Goal: Task Accomplishment & Management: Use online tool/utility

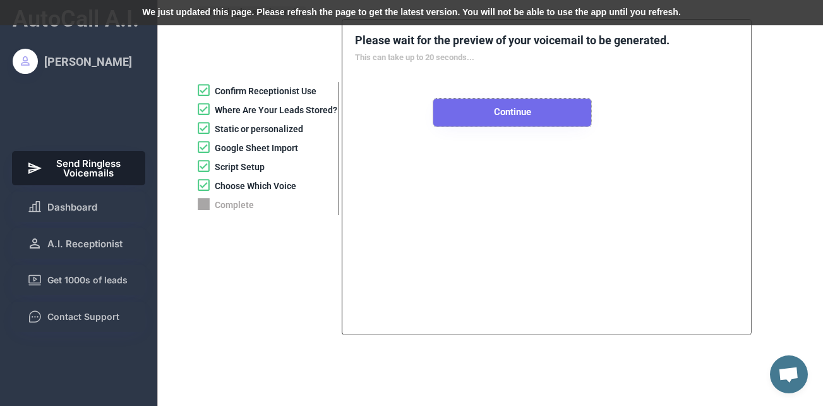
click at [486, 114] on button "Continue" at bounding box center [512, 113] width 158 height 28
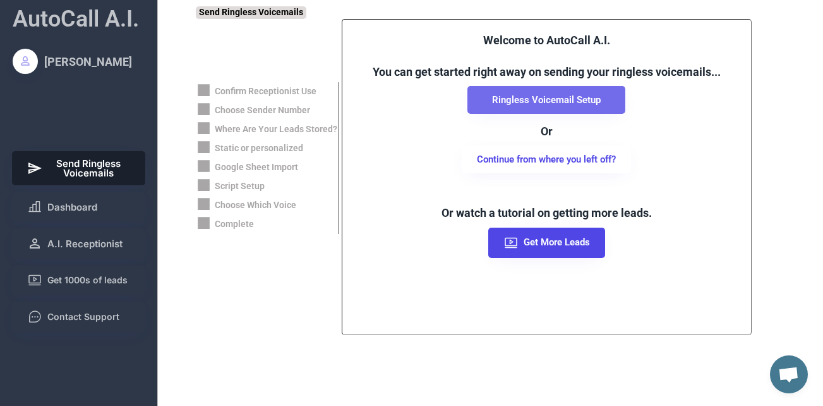
click at [579, 92] on button "Ringless Voicemail Setup" at bounding box center [547, 100] width 158 height 28
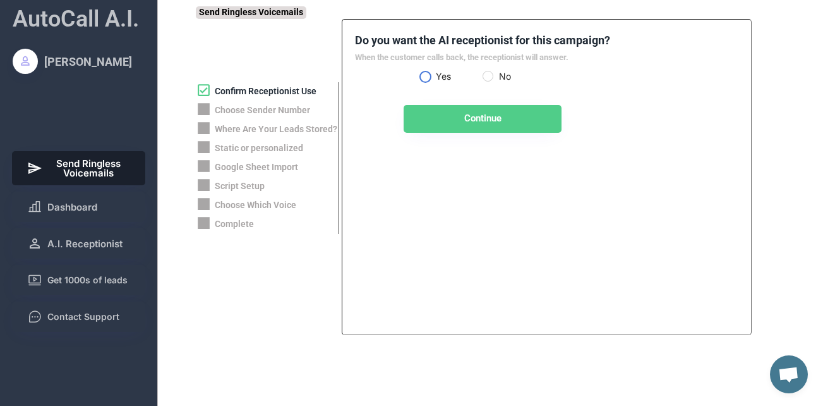
click at [432, 74] on label "Yes" at bounding box center [457, 76] width 51 height 9
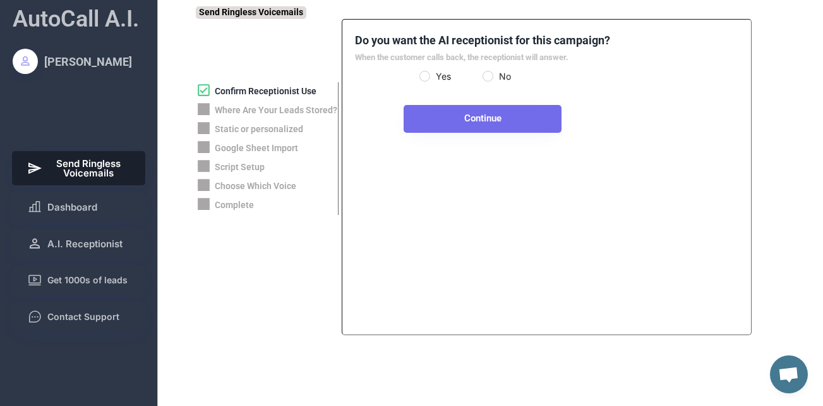
click at [449, 112] on button "Continue" at bounding box center [483, 119] width 158 height 28
select select "**********"
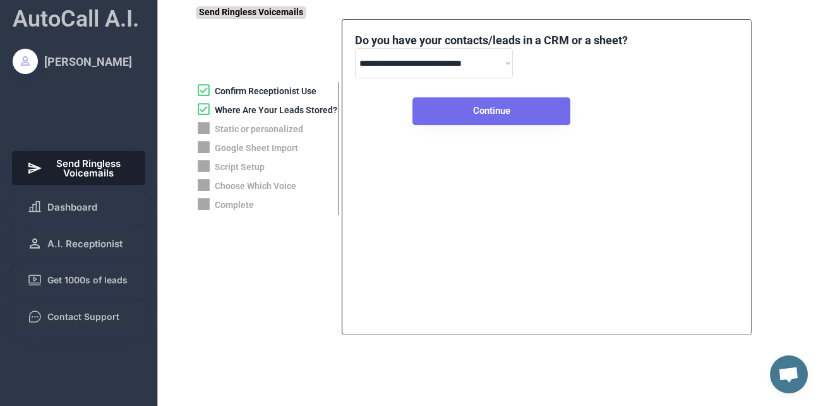
click at [495, 101] on button "Continue" at bounding box center [492, 111] width 158 height 28
select select "*****"
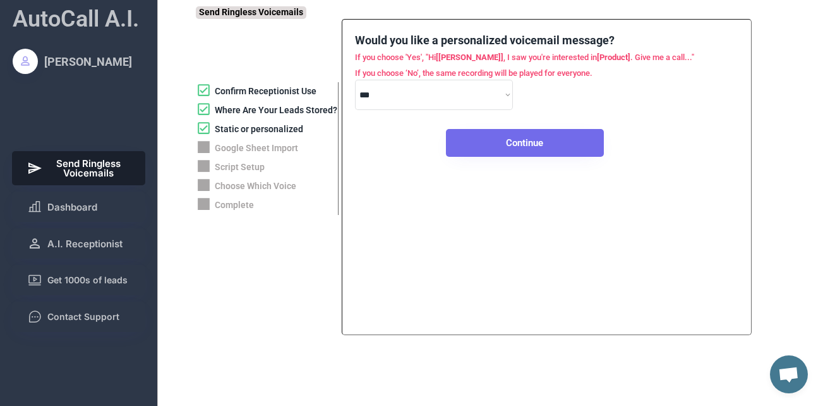
click at [483, 135] on button "Continue" at bounding box center [525, 143] width 158 height 28
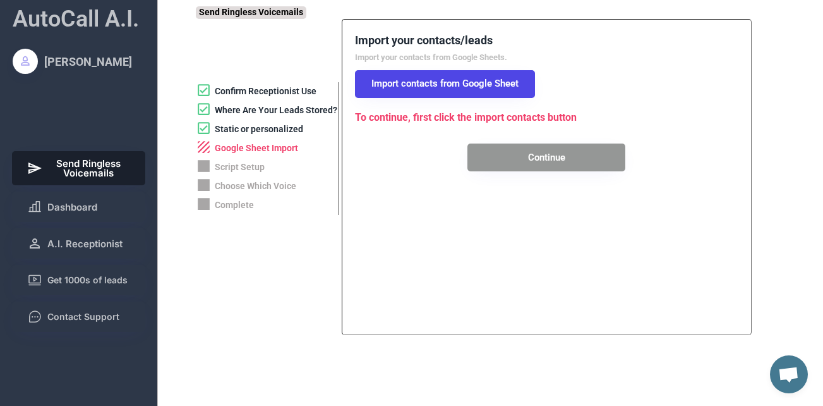
drag, startPoint x: 490, startPoint y: 141, endPoint x: 450, endPoint y: 101, distance: 56.3
click at [452, 100] on div "Import your contacts/leads Import your contacts from Google Sheets. Import cont…" at bounding box center [546, 102] width 383 height 140
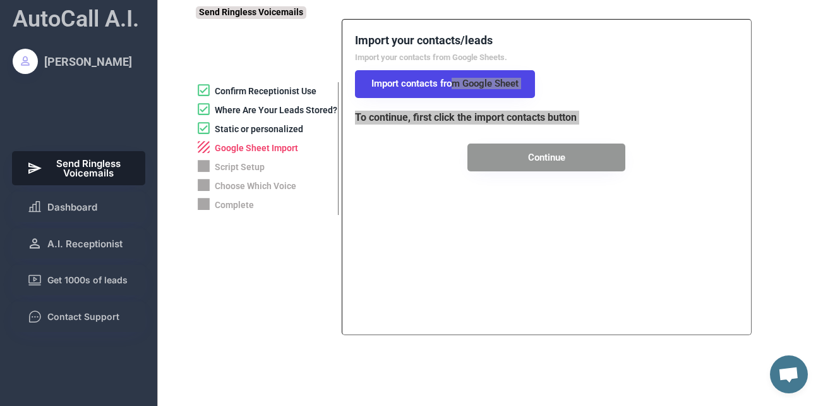
drag, startPoint x: 450, startPoint y: 101, endPoint x: 555, endPoint y: 165, distance: 122.8
click at [555, 164] on button "Continue" at bounding box center [547, 157] width 158 height 28
click at [533, 167] on button "Continue" at bounding box center [547, 157] width 158 height 28
click at [583, 64] on div "Import your contacts/leads Import your contacts from Google Sheets. Import cont…" at bounding box center [546, 102] width 383 height 140
click at [443, 137] on div "Import your contacts/leads Import your contacts from Google Sheets. Import cont…" at bounding box center [546, 102] width 383 height 140
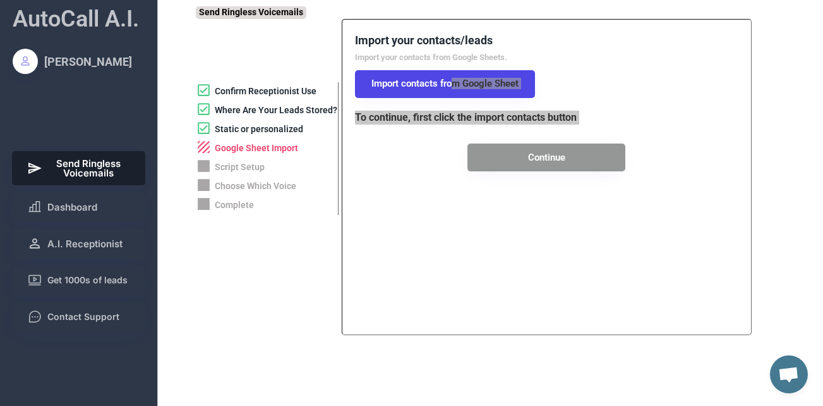
click at [513, 151] on button "Continue" at bounding box center [547, 157] width 158 height 28
click at [590, 88] on div "Import your contacts/leads Import your contacts from Google Sheets. Import cont…" at bounding box center [546, 102] width 383 height 140
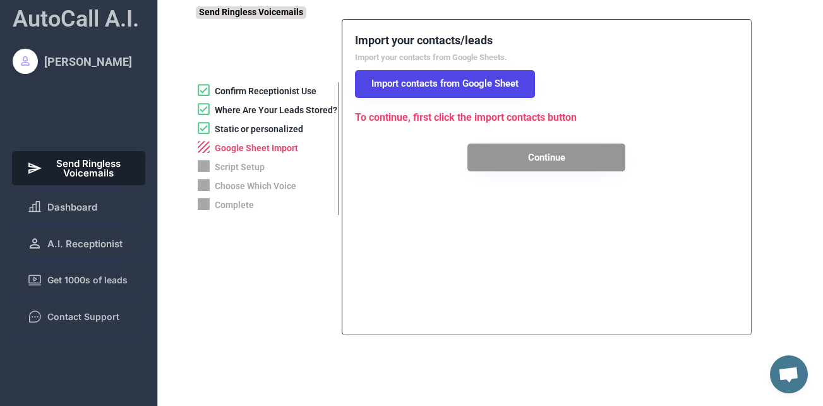
click at [537, 155] on button "Continue" at bounding box center [547, 157] width 158 height 28
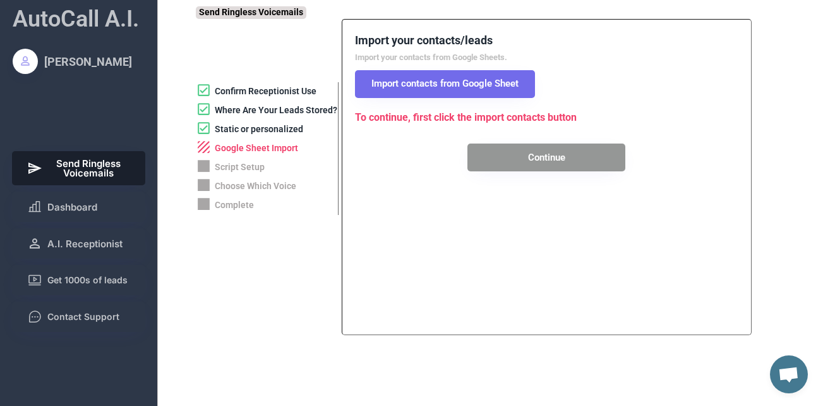
click at [492, 92] on button "Import contacts from Google Sheet" at bounding box center [445, 84] width 180 height 28
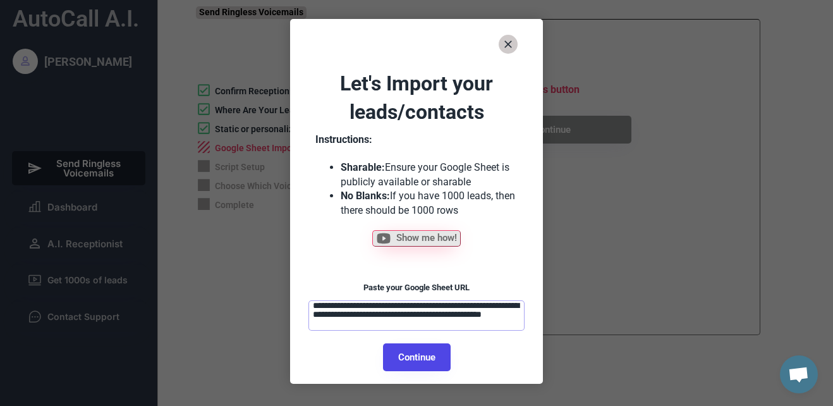
click at [404, 358] on button "Continue" at bounding box center [417, 357] width 68 height 28
select select "*********"
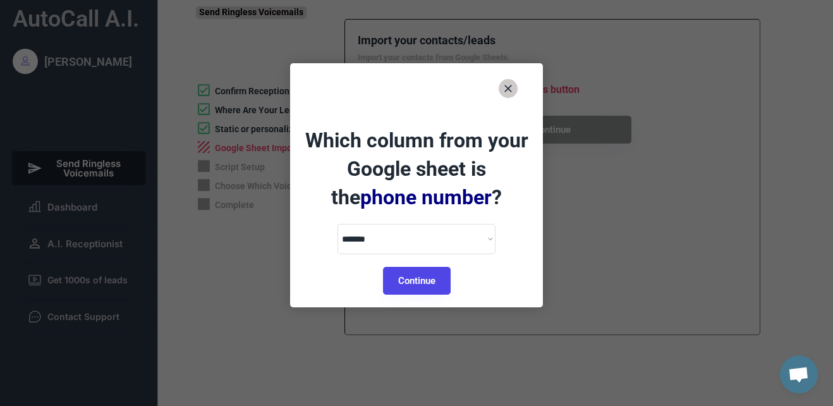
click at [433, 285] on button "Continue" at bounding box center [417, 281] width 68 height 28
select select "**********"
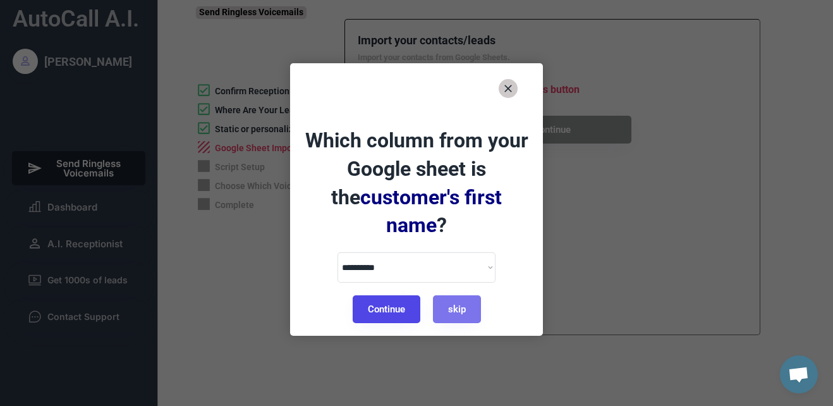
click at [402, 295] on button "Continue" at bounding box center [387, 309] width 68 height 28
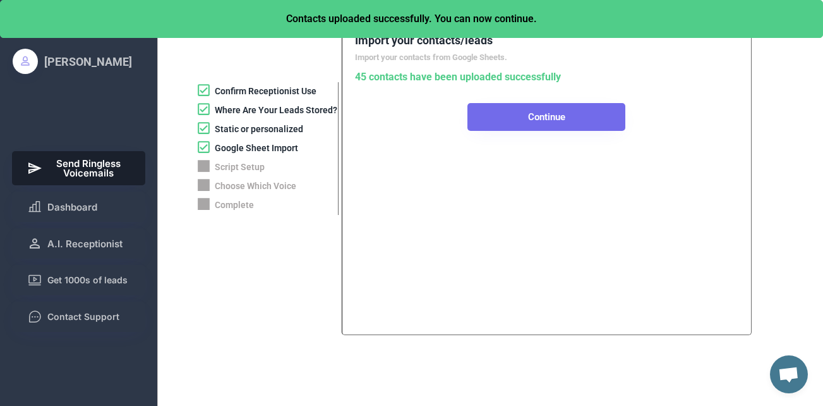
click at [538, 121] on button "Continue" at bounding box center [547, 117] width 158 height 28
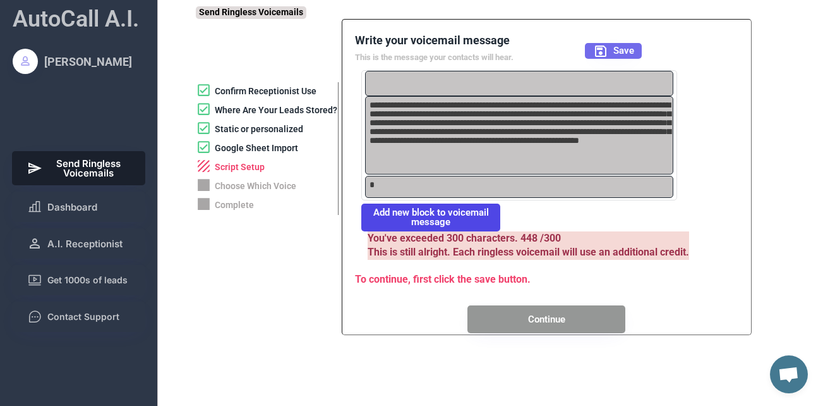
click at [632, 49] on span "Save" at bounding box center [623, 50] width 21 height 9
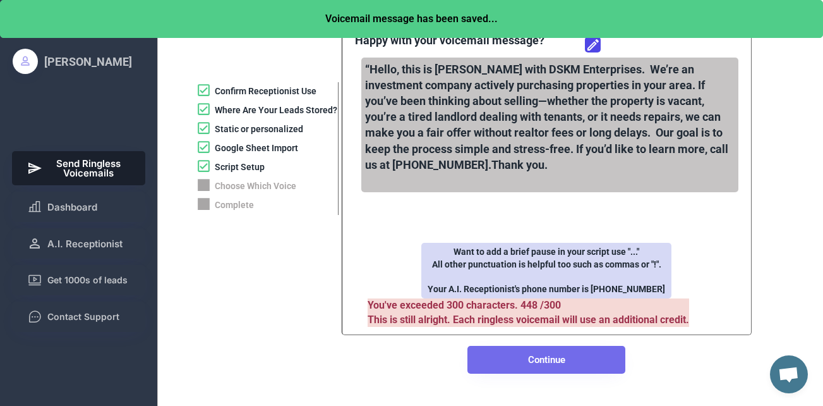
click at [610, 373] on button "Continue" at bounding box center [547, 360] width 158 height 28
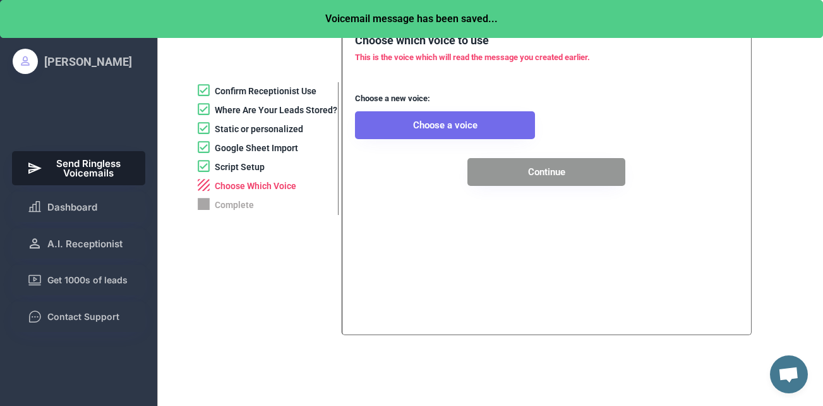
drag, startPoint x: 495, startPoint y: 124, endPoint x: 508, endPoint y: 133, distance: 15.6
click at [508, 133] on button "Choose a voice" at bounding box center [445, 125] width 180 height 28
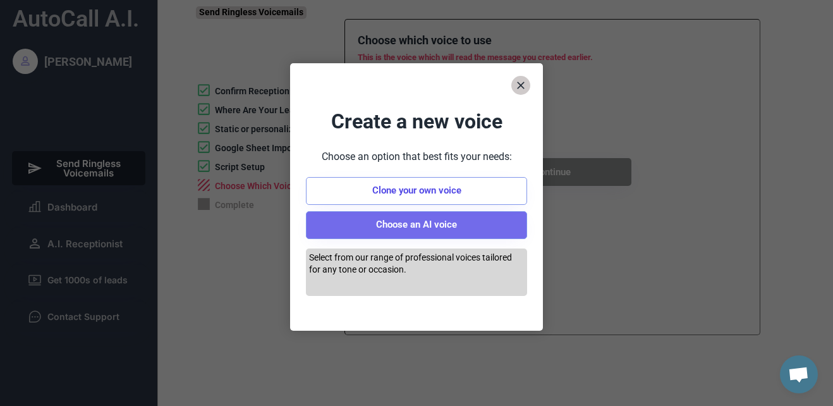
click at [422, 231] on button "Choose an AI voice" at bounding box center [416, 225] width 221 height 28
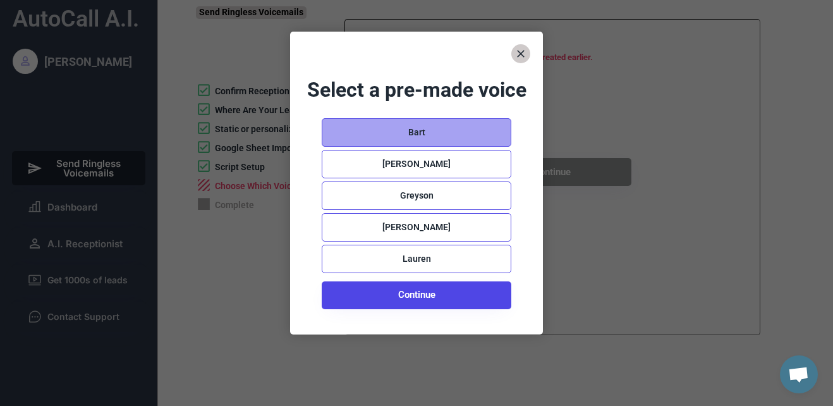
click at [420, 147] on div "Bart" at bounding box center [417, 132] width 190 height 28
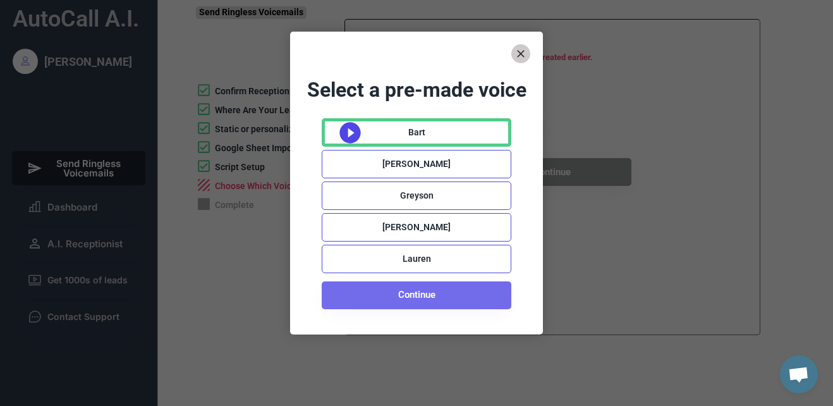
click at [409, 294] on button "Continue" at bounding box center [417, 295] width 190 height 28
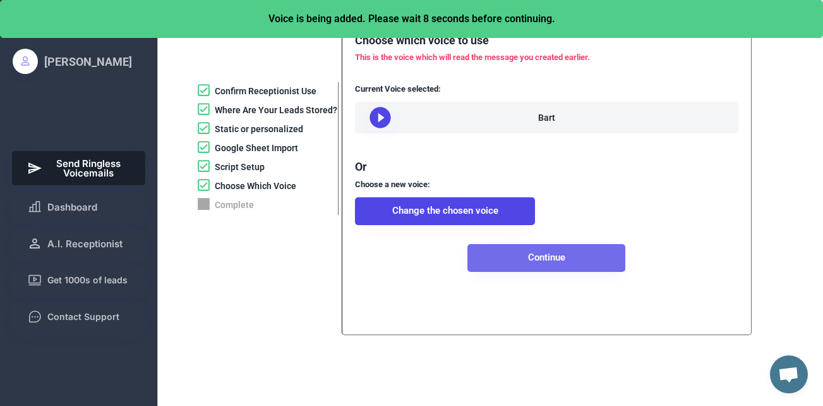
click at [526, 267] on button "Continue" at bounding box center [547, 258] width 158 height 28
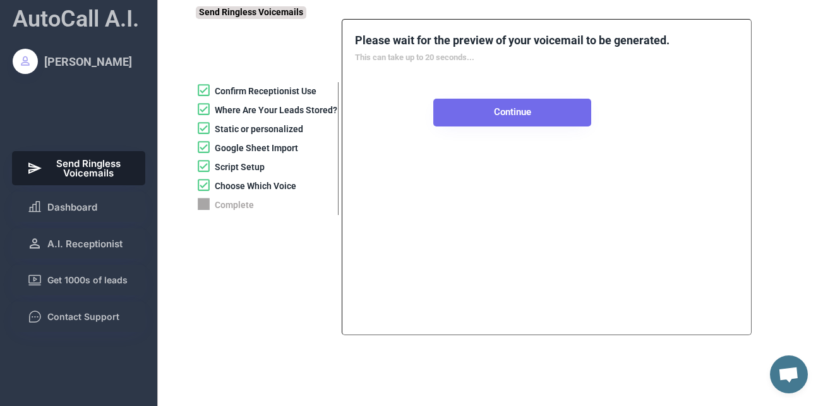
click at [530, 117] on button "Continue" at bounding box center [512, 113] width 158 height 28
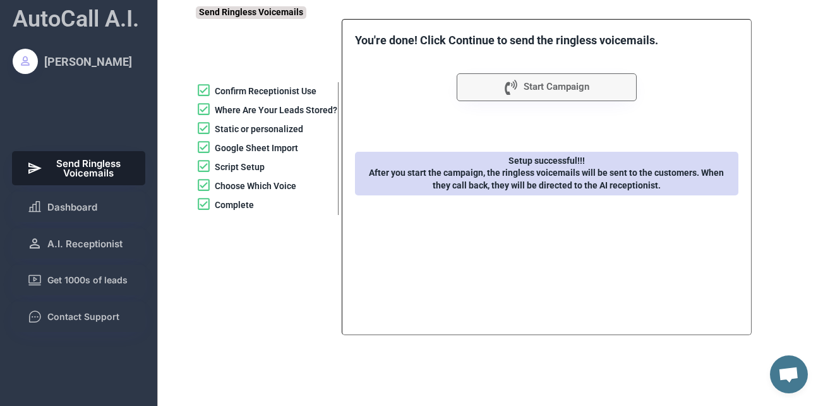
click at [519, 87] on button "Start Campaign" at bounding box center [547, 87] width 180 height 28
click at [564, 85] on span "Start Campaign" at bounding box center [557, 86] width 66 height 9
drag, startPoint x: 94, startPoint y: 199, endPoint x: 95, endPoint y: 190, distance: 9.6
click at [94, 187] on div "AutoCall A.I. [PERSON_NAME] Send Ringless Voicemails Dashboard A.I. Receptionis…" at bounding box center [79, 246] width 158 height 493
click at [71, 208] on span "Dashboard" at bounding box center [72, 206] width 50 height 9
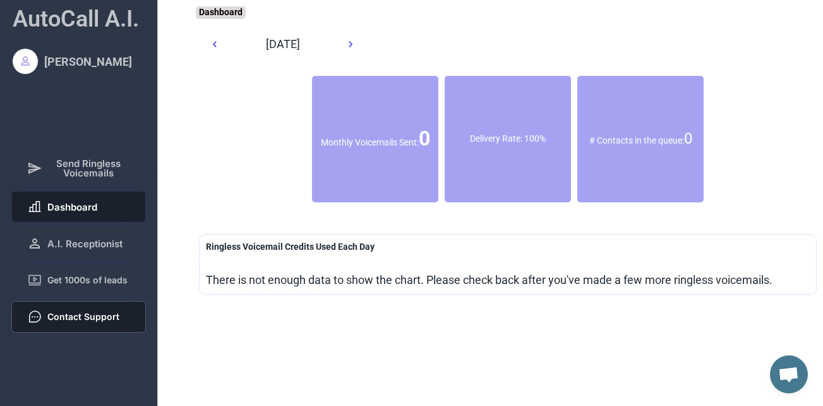
click at [83, 314] on span "Contact Support" at bounding box center [83, 316] width 72 height 9
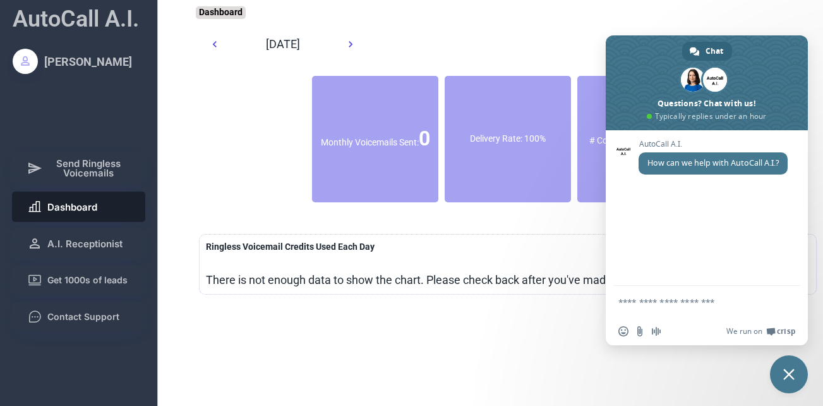
click at [799, 377] on span "Close chat" at bounding box center [789, 374] width 38 height 38
